Goal: Navigation & Orientation: Find specific page/section

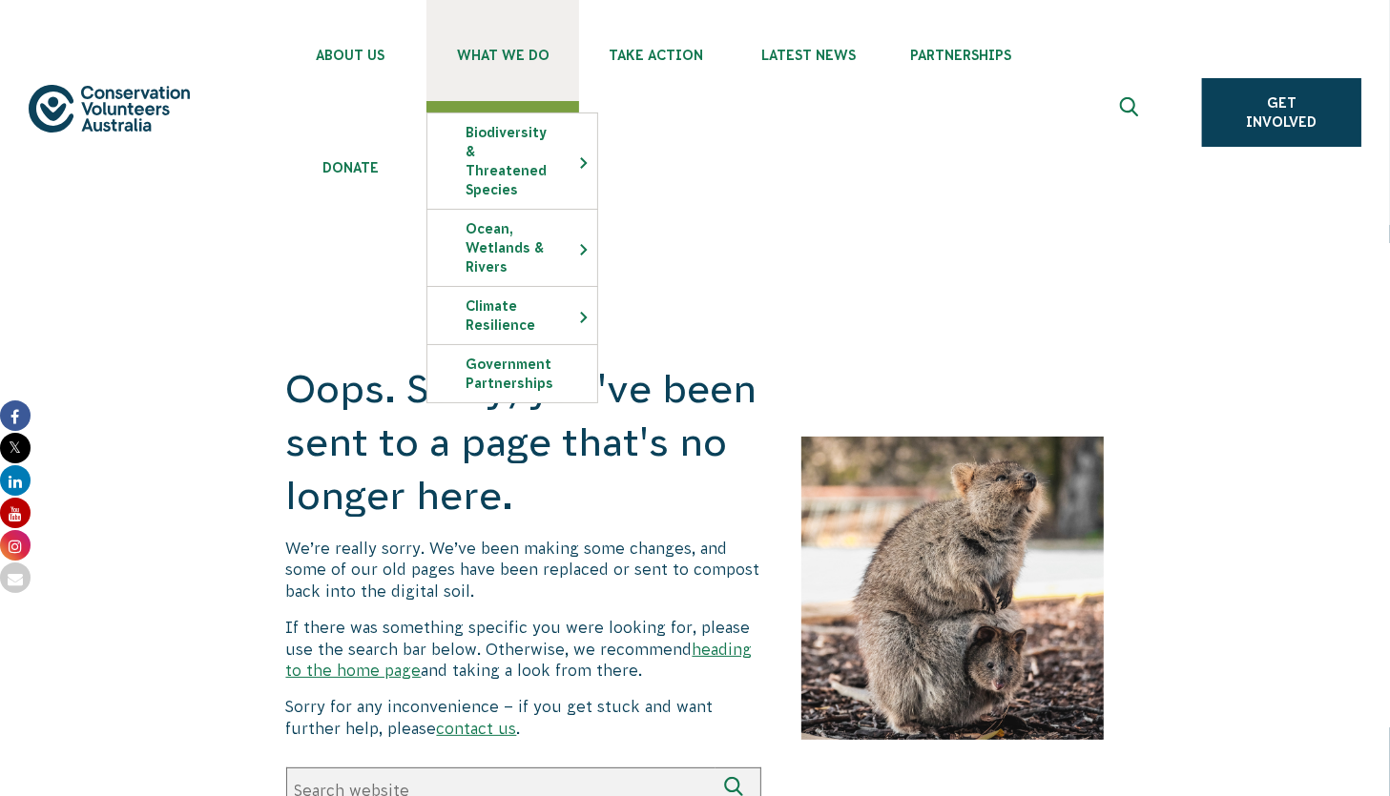
click at [446, 14] on link "What We Do" at bounding box center [502, 50] width 153 height 101
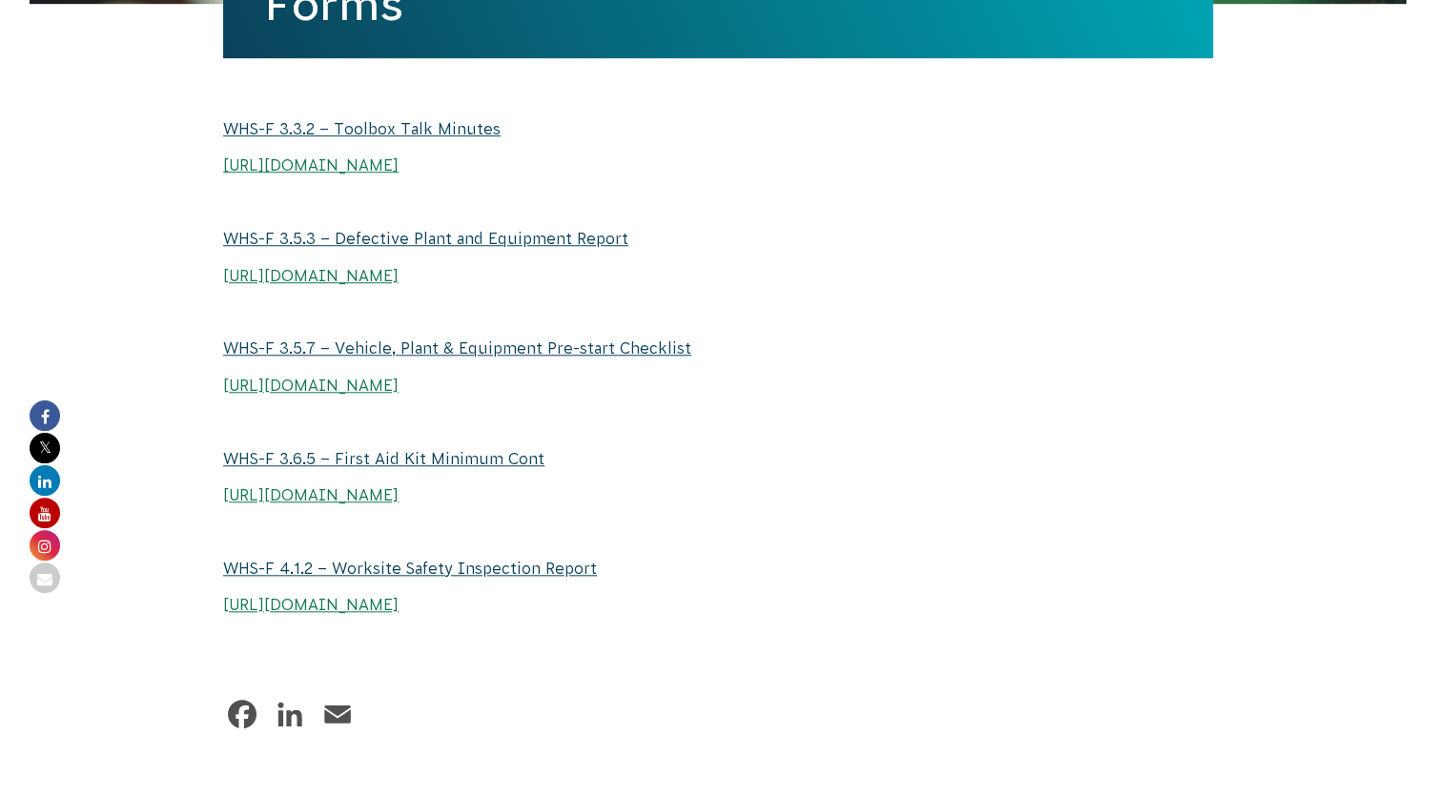
scroll to position [586, 0]
